Goal: Task Accomplishment & Management: Manage account settings

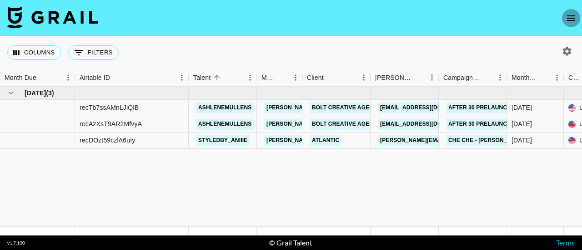
click at [567, 21] on icon "open drawer" at bounding box center [571, 18] width 11 height 11
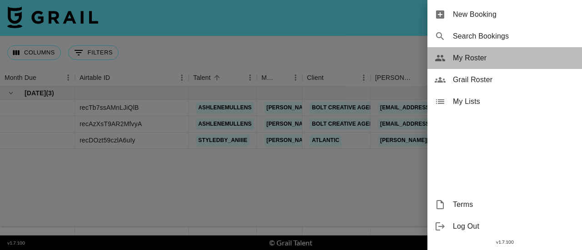
click at [476, 63] on span "My Roster" at bounding box center [514, 58] width 122 height 11
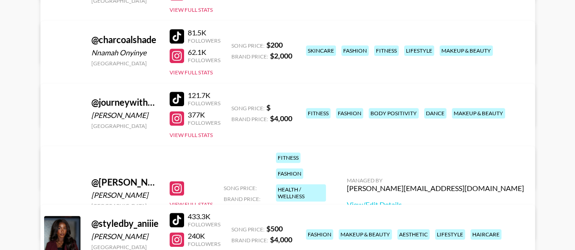
scroll to position [243, 0]
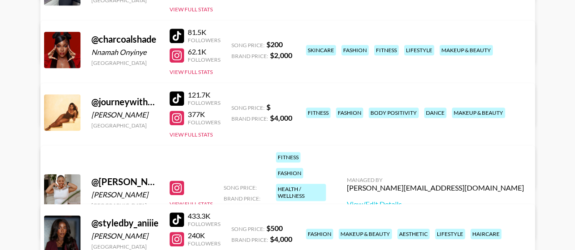
click at [234, 169] on link "View/Edit Details" at bounding box center [145, 173] width 177 height 9
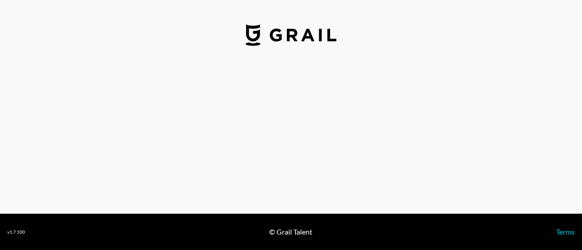
select select "USD"
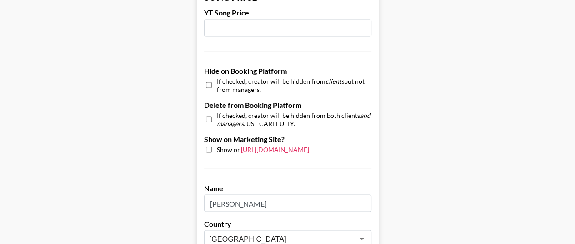
scroll to position [823, 0]
click at [210, 78] on input "checkbox" at bounding box center [209, 84] width 6 height 13
checkbox input "true"
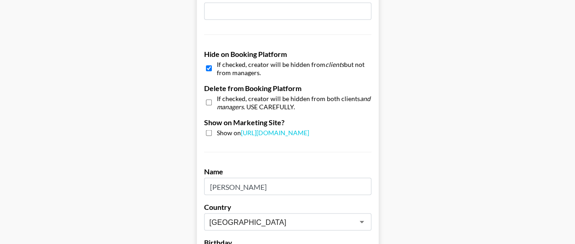
scroll to position [839, 7]
click at [206, 96] on input "checkbox" at bounding box center [209, 102] width 6 height 13
checkbox input "false"
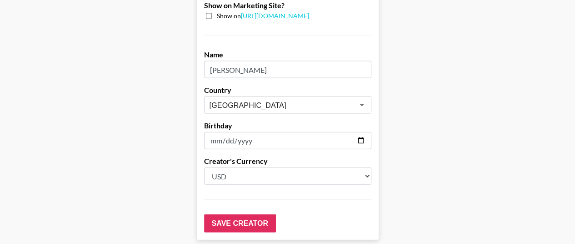
scroll to position [989, 7]
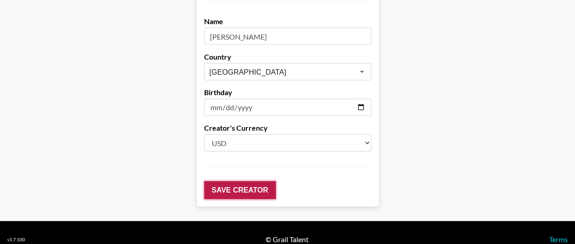
click at [229, 181] on input "Save Creator" at bounding box center [240, 190] width 72 height 18
click at [245, 181] on input "Save Creator" at bounding box center [240, 190] width 72 height 18
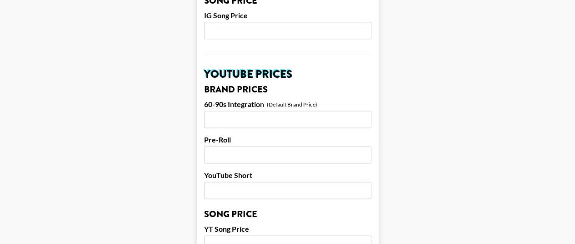
scroll to position [661, 7]
